Goal: Information Seeking & Learning: Learn about a topic

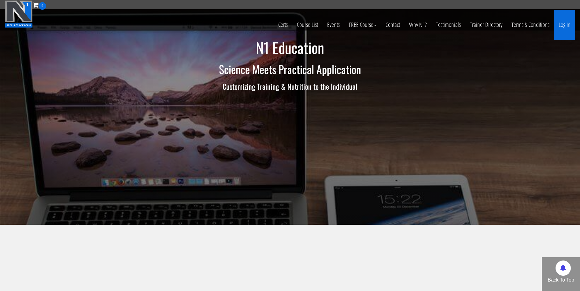
click at [560, 23] on link "Log In" at bounding box center [564, 25] width 21 height 30
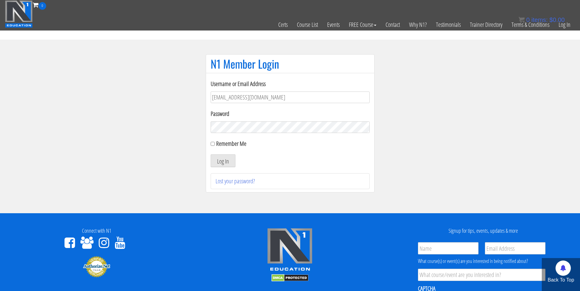
type input "[EMAIL_ADDRESS][DOMAIN_NAME]"
click at [211, 155] on button "Log In" at bounding box center [223, 161] width 25 height 13
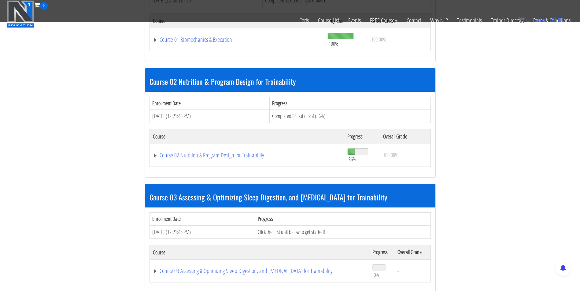
scroll to position [275, 0]
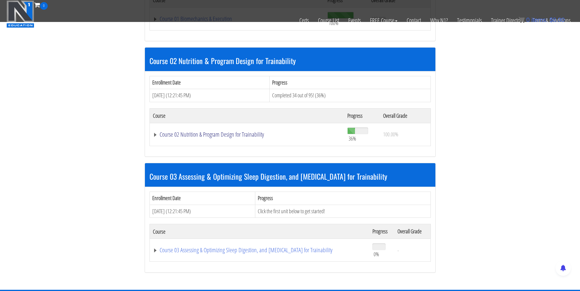
click at [193, 135] on link "Course 02 Nutrition & Program Design for Trainability" at bounding box center [247, 135] width 189 height 6
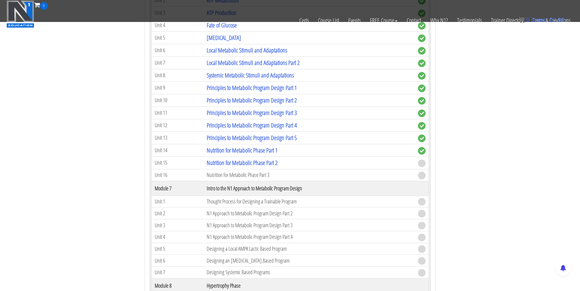
scroll to position [796, 0]
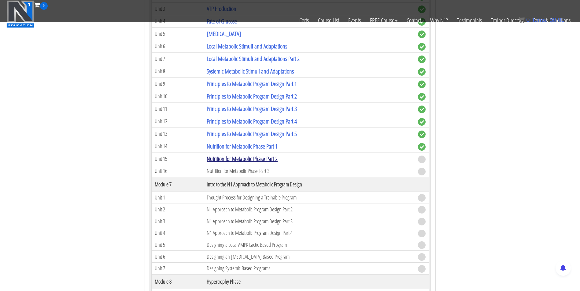
click at [241, 155] on link "Nutrition for Metabolic Phase Part 2" at bounding box center [242, 159] width 71 height 8
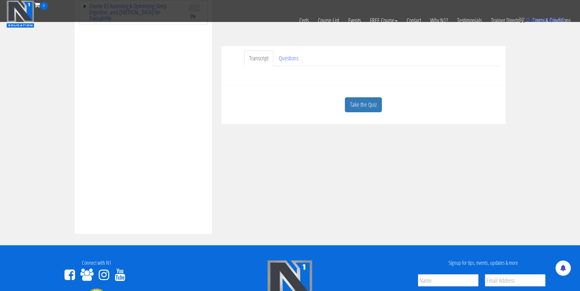
scroll to position [173, 0]
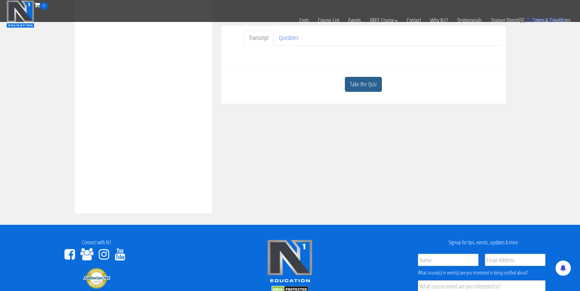
click at [364, 87] on link "Take the Quiz" at bounding box center [363, 84] width 37 height 15
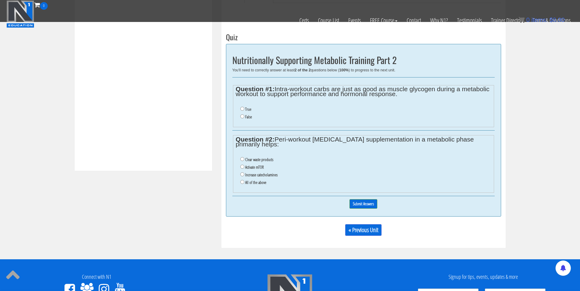
scroll to position [215, 0]
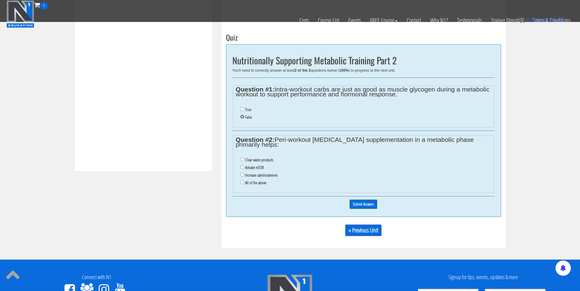
click at [242, 116] on input "False" at bounding box center [242, 117] width 4 height 4
radio input "true"
click at [243, 160] on input "Clear waste products" at bounding box center [242, 160] width 4 height 4
radio input "true"
click at [368, 205] on input "Submit Answers" at bounding box center [363, 204] width 28 height 9
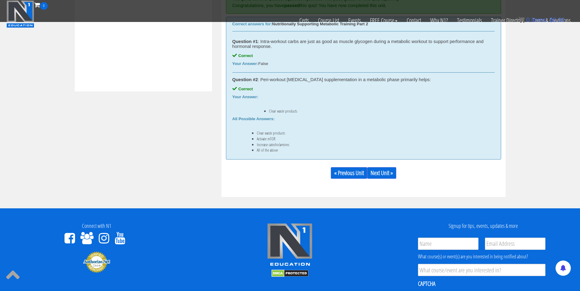
scroll to position [295, 0]
click at [388, 176] on link "Next Unit »" at bounding box center [381, 173] width 29 height 12
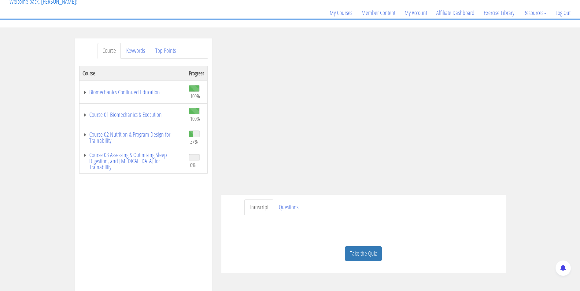
scroll to position [42, 0]
click at [145, 136] on link "Course 02 Nutrition & Program Design for Trainability" at bounding box center [132, 138] width 100 height 12
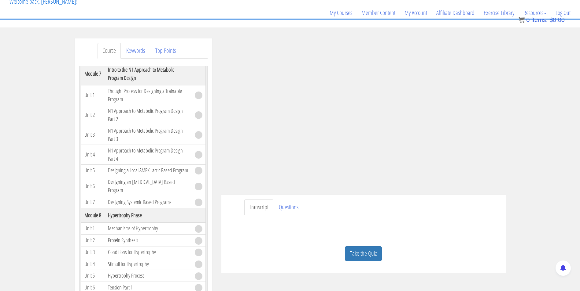
scroll to position [677, 0]
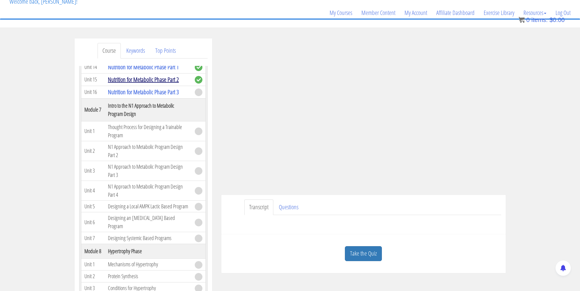
click at [144, 84] on link "Nutrition for Metabolic Phase Part 2" at bounding box center [143, 79] width 71 height 8
click at [157, 84] on link "Nutrition for Metabolic Phase Part 2" at bounding box center [143, 79] width 71 height 8
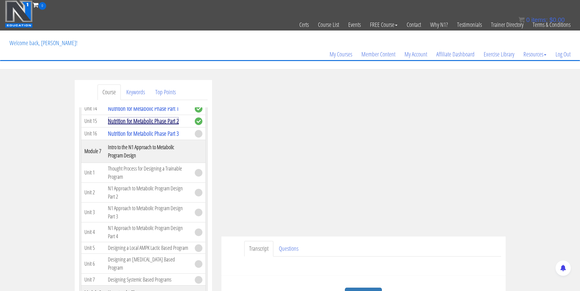
scroll to position [0, 0]
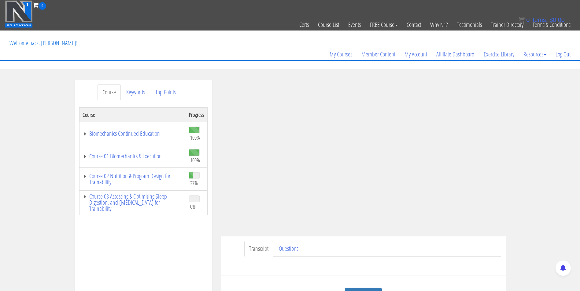
click at [145, 172] on td "Course 02 Nutrition & Program Design for Trainability" at bounding box center [132, 179] width 107 height 23
click at [145, 175] on link "Course 02 Nutrition & Program Design for Trainability" at bounding box center [132, 179] width 100 height 12
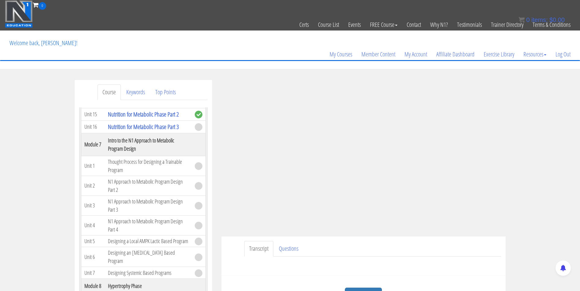
scroll to position [684, 0]
click at [121, 131] on link "Nutrition for Metabolic Phase Part 3" at bounding box center [143, 127] width 71 height 8
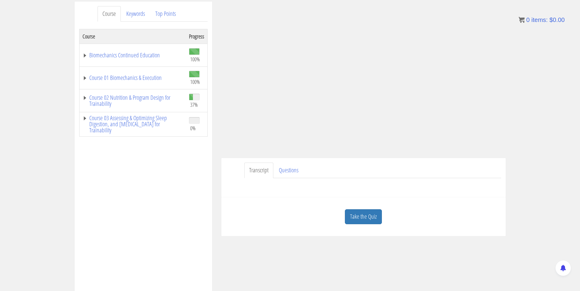
scroll to position [79, 0]
click at [372, 218] on link "Take the Quiz" at bounding box center [363, 216] width 37 height 15
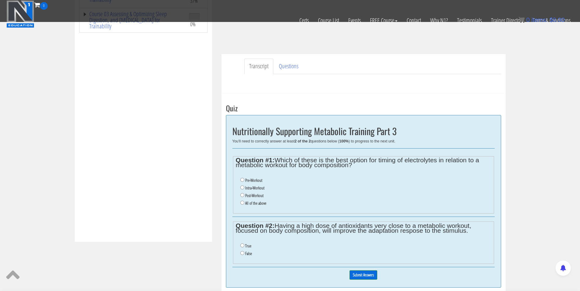
scroll to position [144, 0]
click at [240, 195] on ul "Pre-Workout Intra-Workout Post-Workout All of the above" at bounding box center [363, 192] width 255 height 37
click at [241, 195] on input "Post-Workout" at bounding box center [242, 195] width 4 height 4
radio input "true"
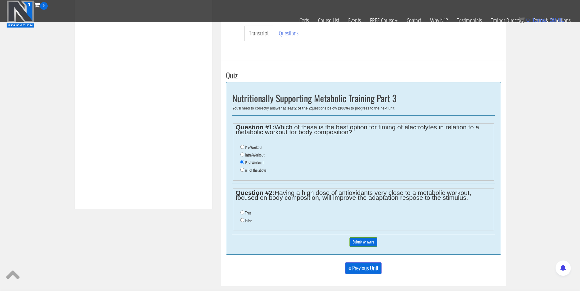
click at [245, 218] on li "False" at bounding box center [365, 221] width 251 height 8
click at [240, 221] on input "False" at bounding box center [242, 220] width 4 height 4
radio input "true"
click at [358, 242] on input "Submit Answers" at bounding box center [363, 242] width 28 height 9
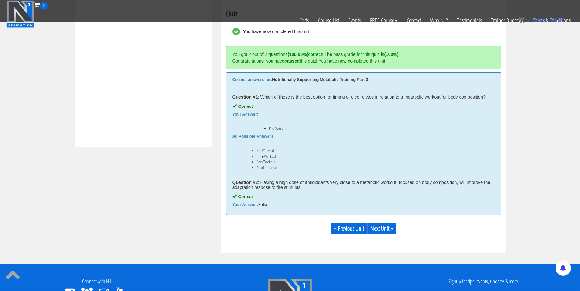
scroll to position [242, 0]
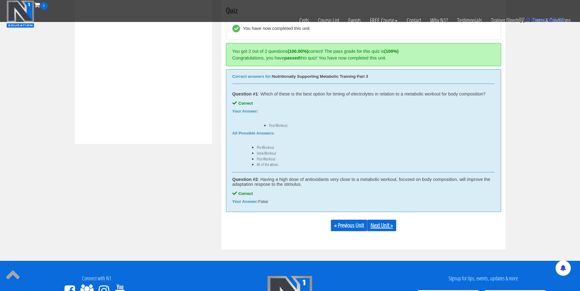
click at [390, 224] on link "Next Unit »" at bounding box center [381, 226] width 29 height 12
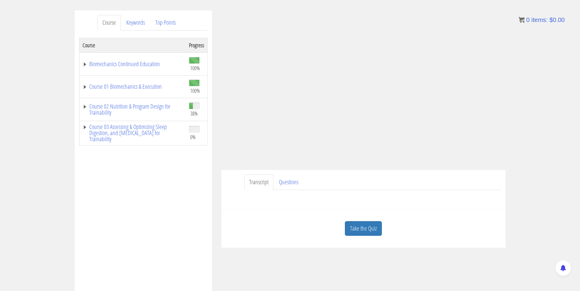
scroll to position [69, 0]
click at [365, 231] on link "Take the Quiz" at bounding box center [363, 229] width 37 height 15
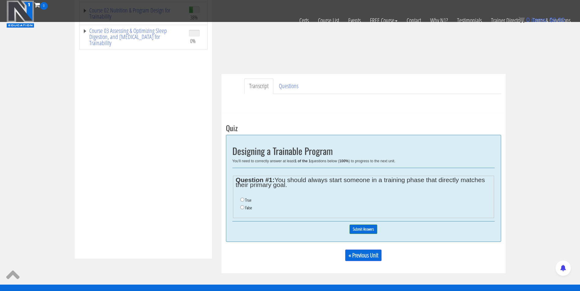
scroll to position [128, 0]
click at [240, 206] on input "False" at bounding box center [242, 207] width 4 height 4
radio input "true"
click at [358, 227] on input "Submit Answers" at bounding box center [363, 229] width 28 height 9
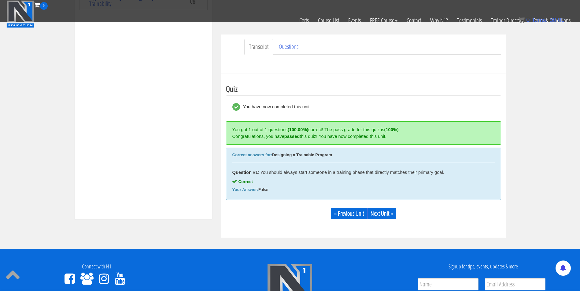
scroll to position [167, 0]
click at [388, 216] on link "Next Unit »" at bounding box center [381, 214] width 29 height 12
